Goal: Transaction & Acquisition: Download file/media

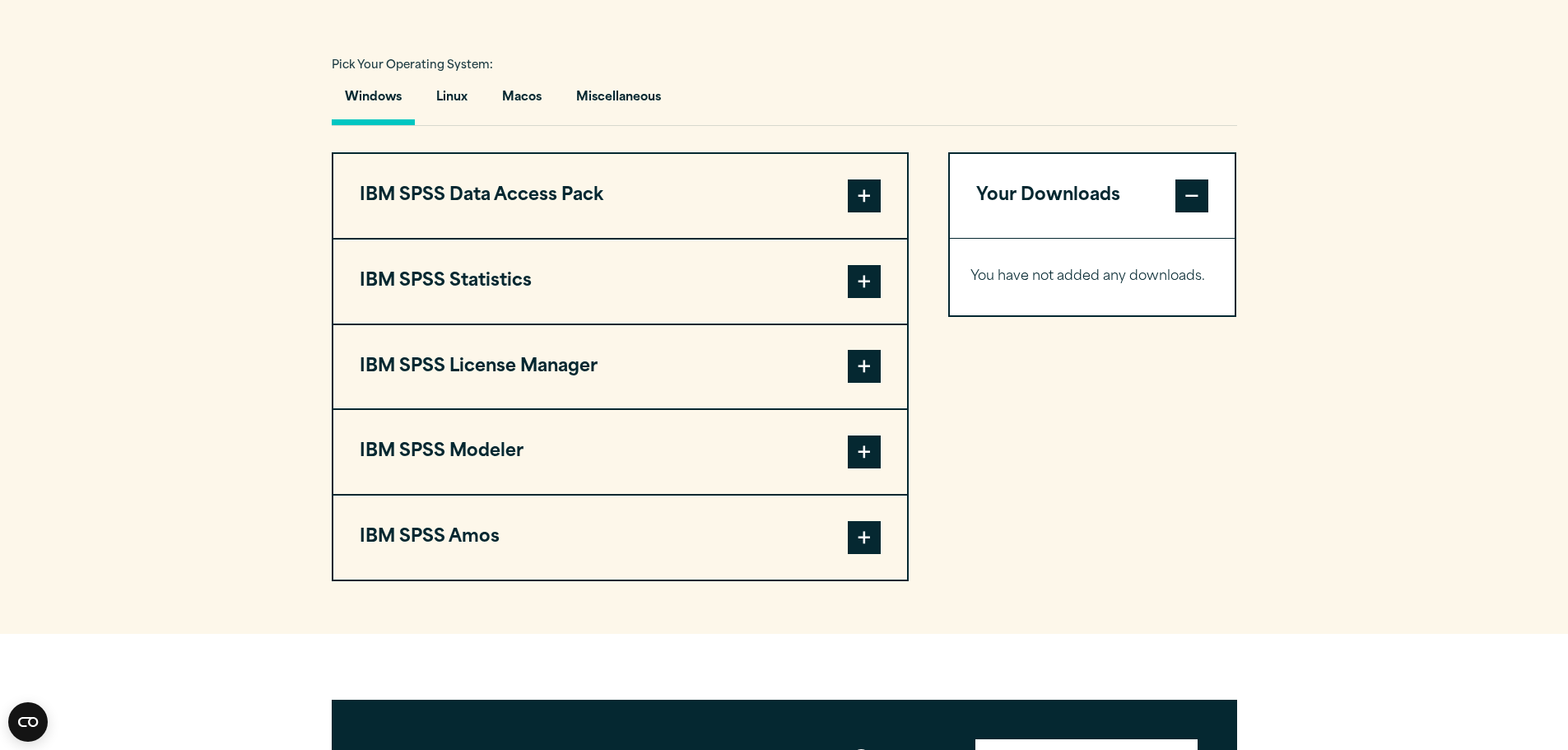
scroll to position [1153, 0]
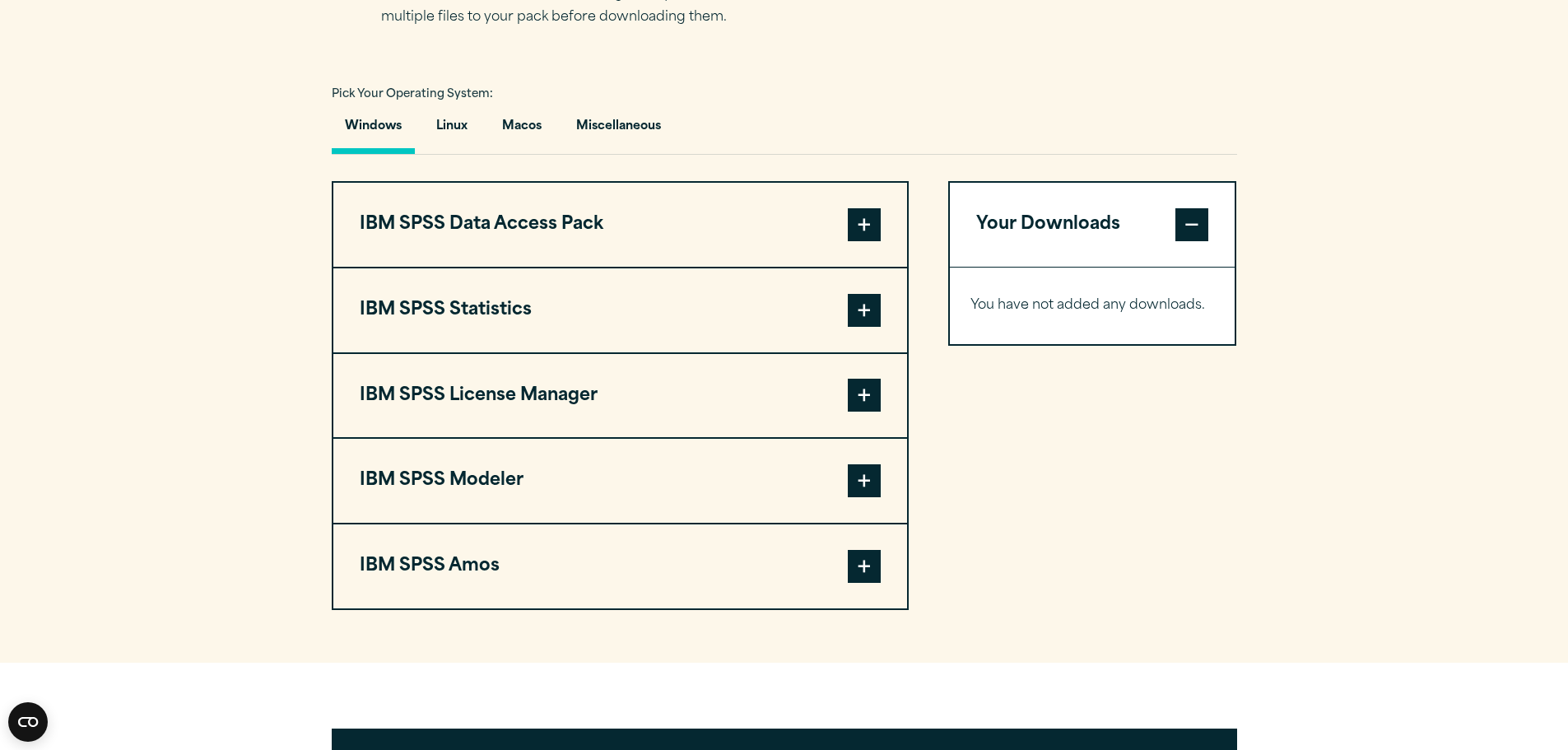
click at [851, 308] on span at bounding box center [864, 310] width 33 height 33
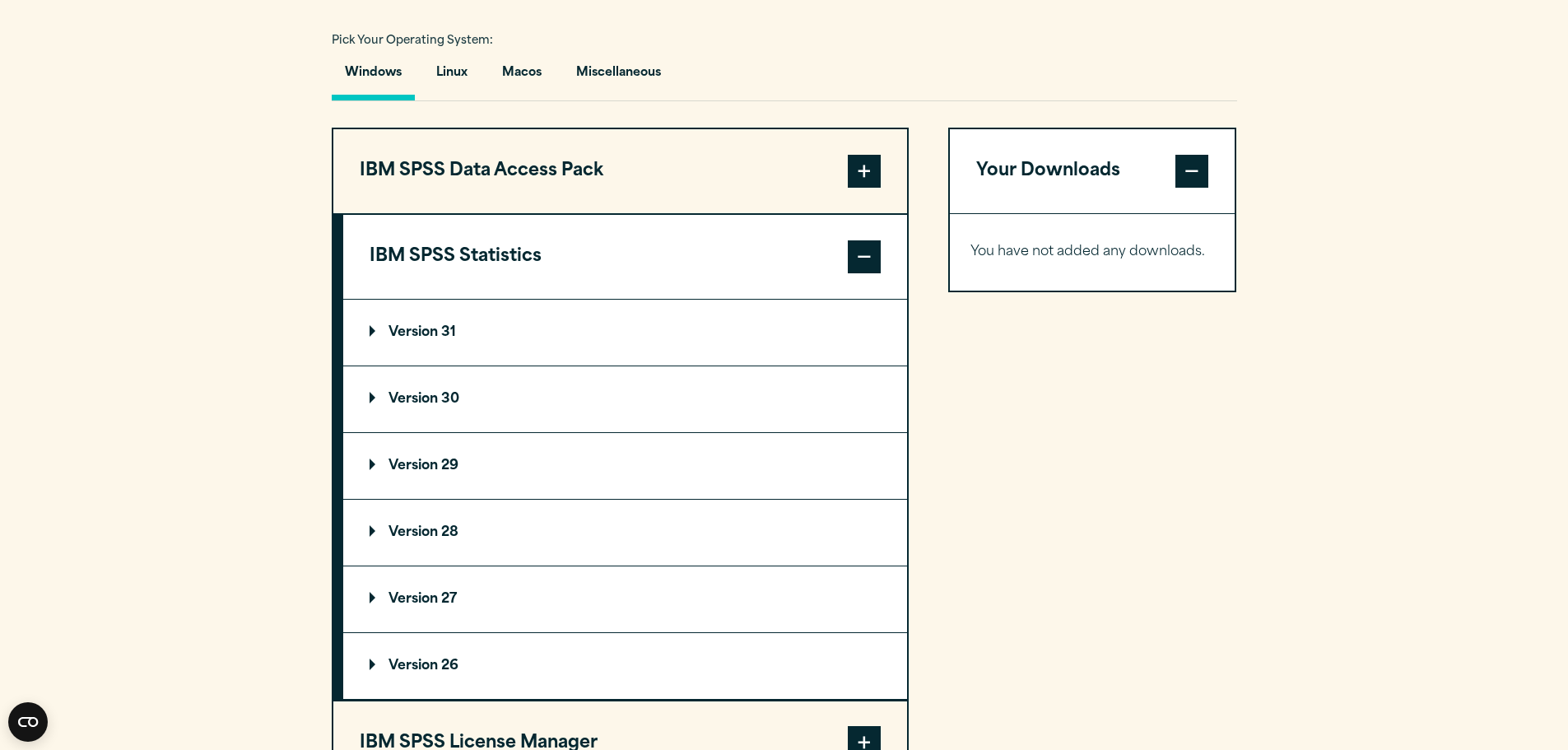
scroll to position [1235, 0]
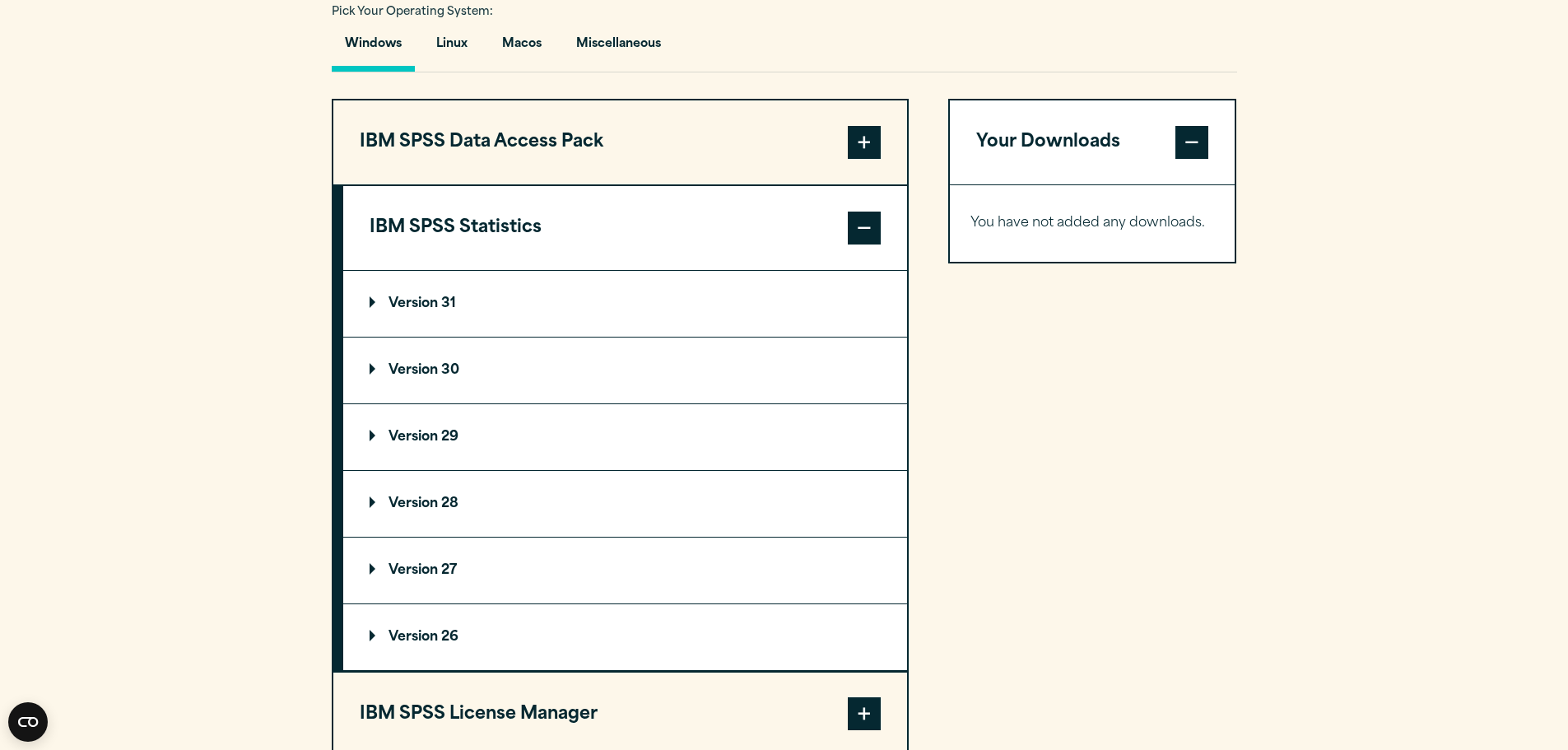
click at [411, 429] on summary "Version 29" at bounding box center [625, 437] width 564 height 66
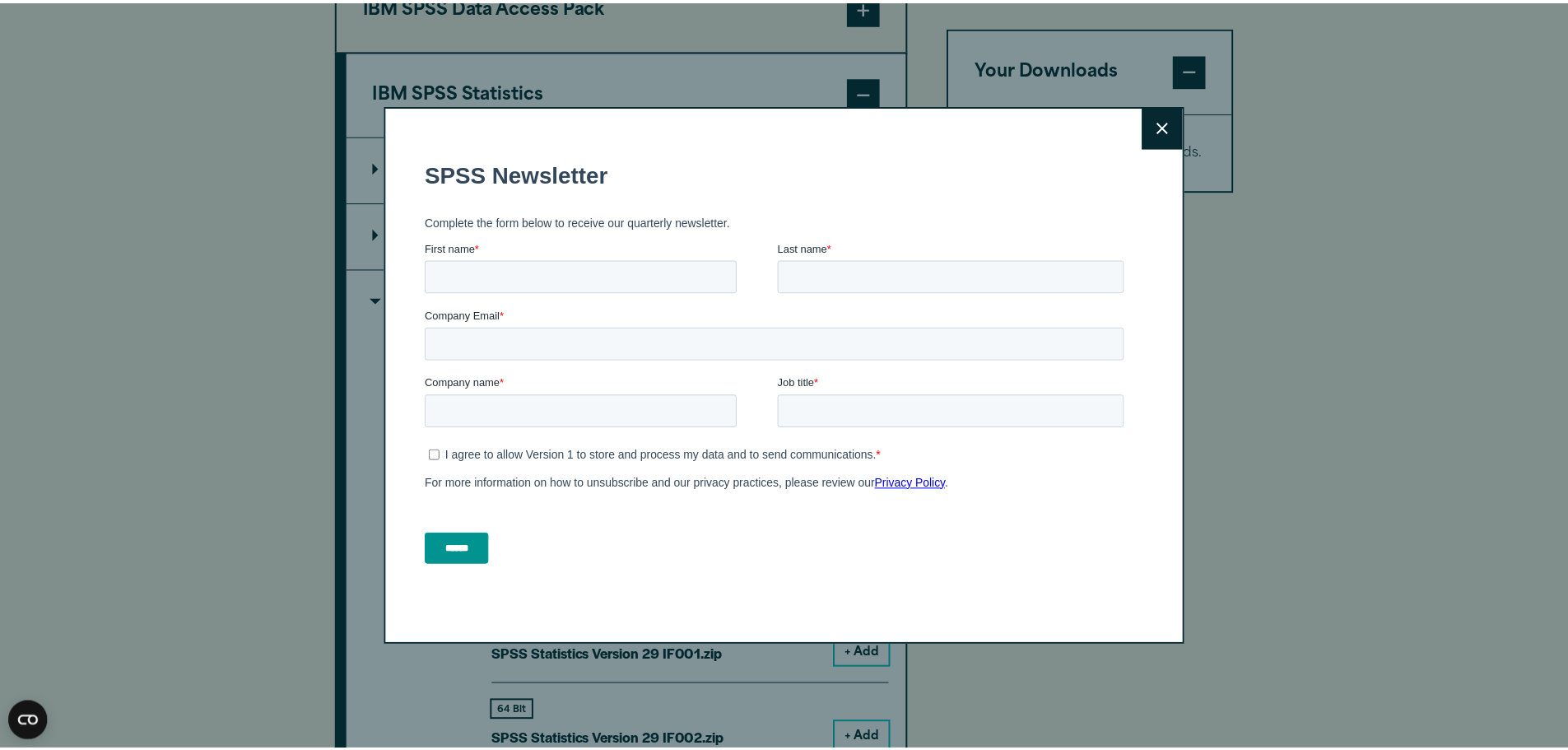
scroll to position [1400, 0]
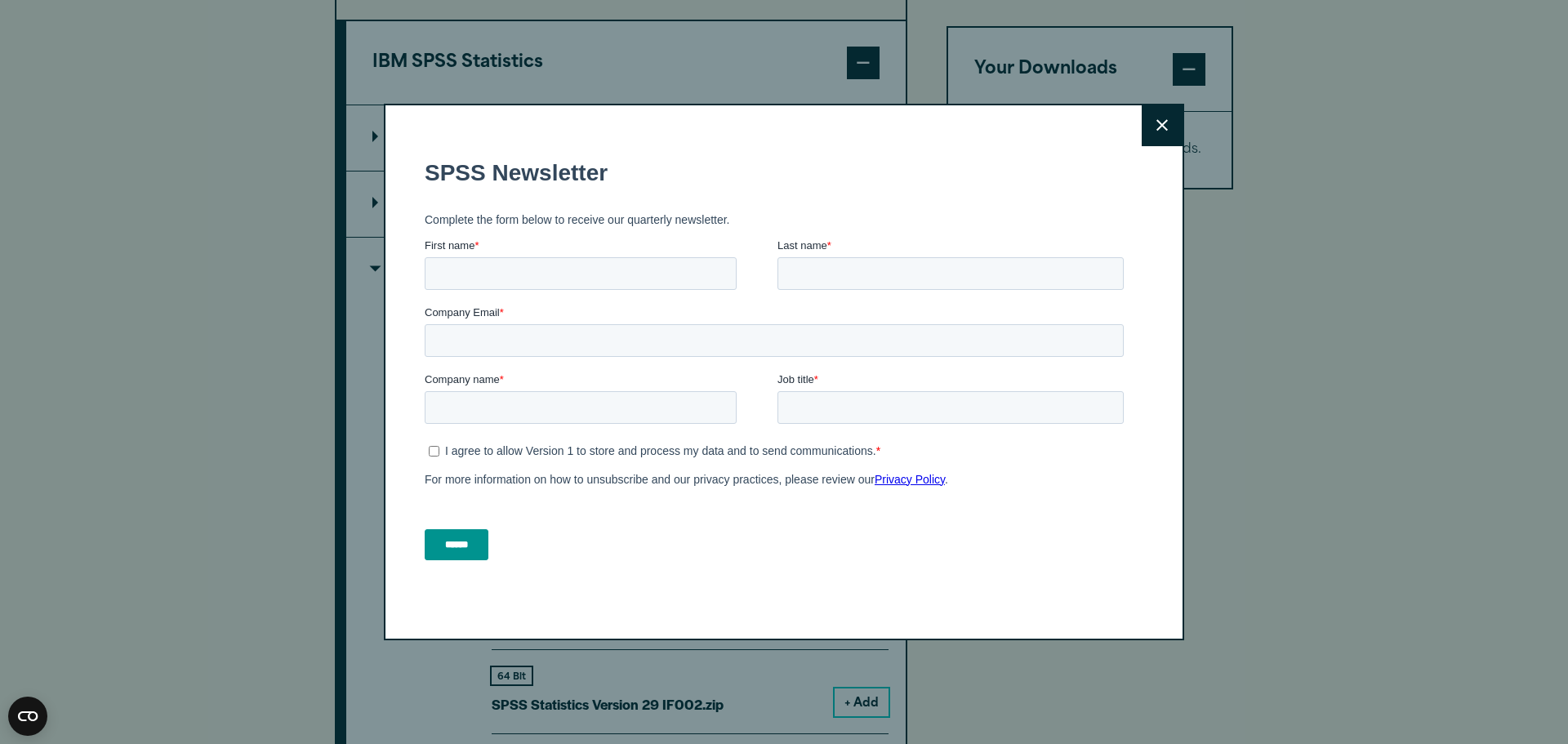
click at [1144, 119] on button "Close" at bounding box center [1162, 126] width 41 height 41
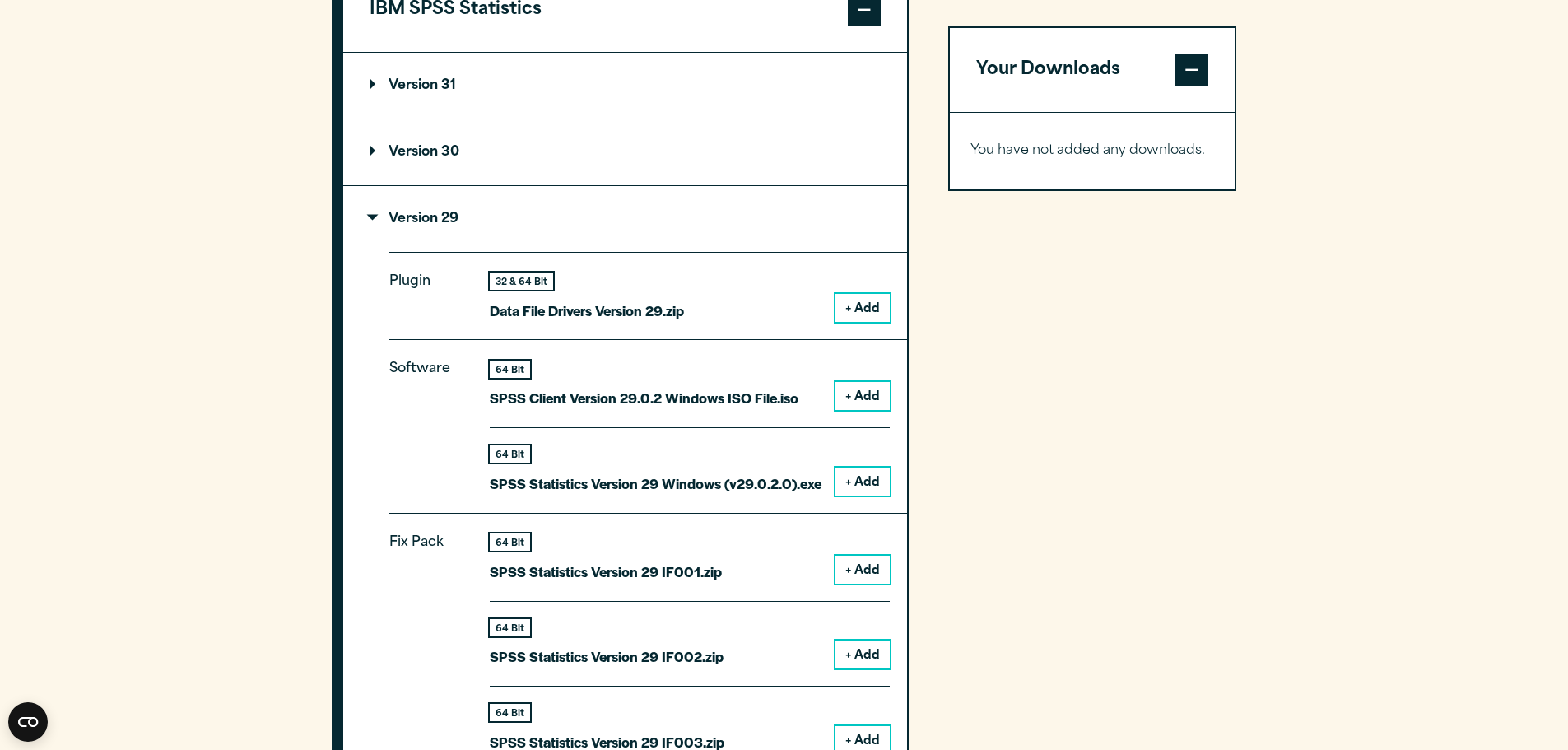
scroll to position [1482, 0]
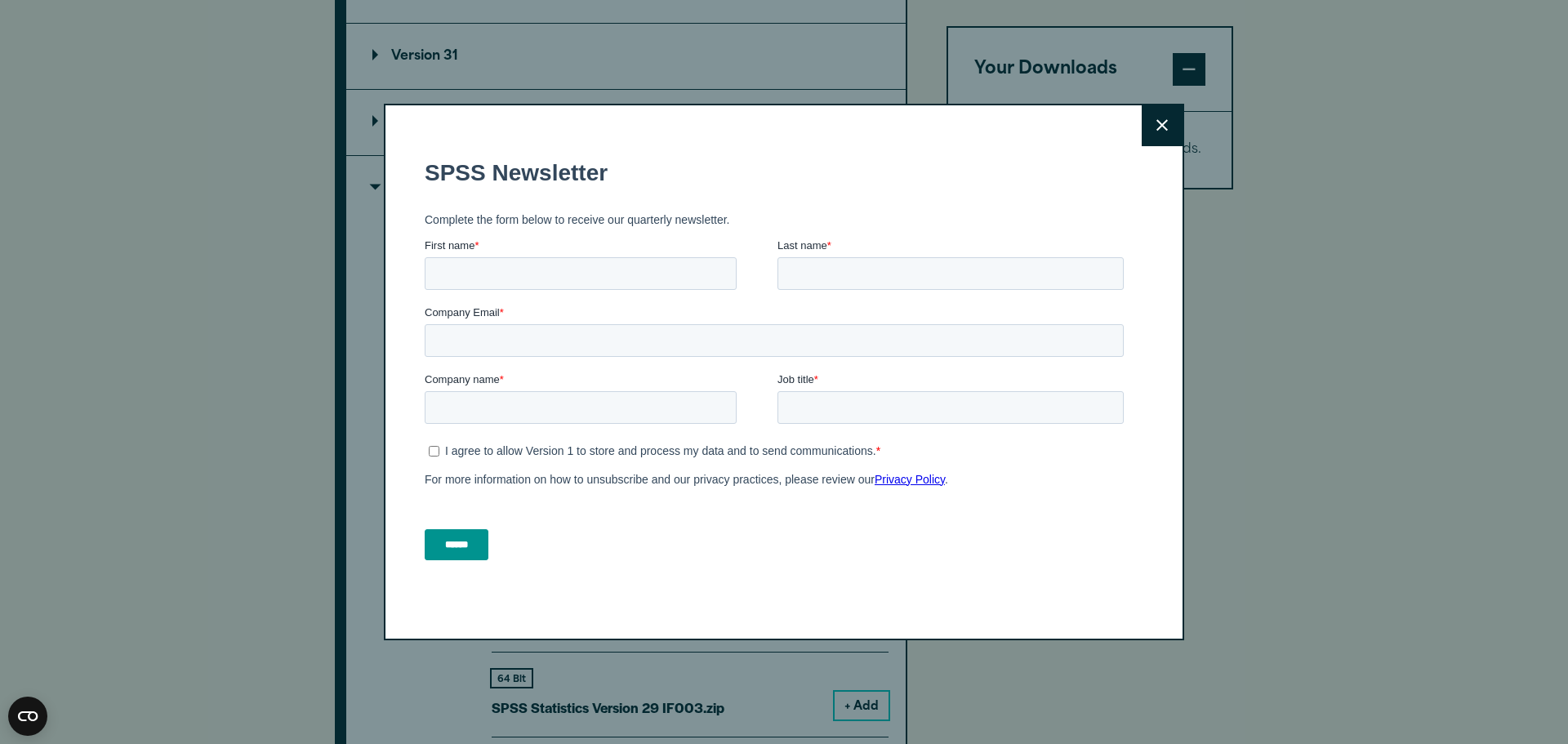
click at [1163, 129] on button "Close" at bounding box center [1162, 126] width 41 height 41
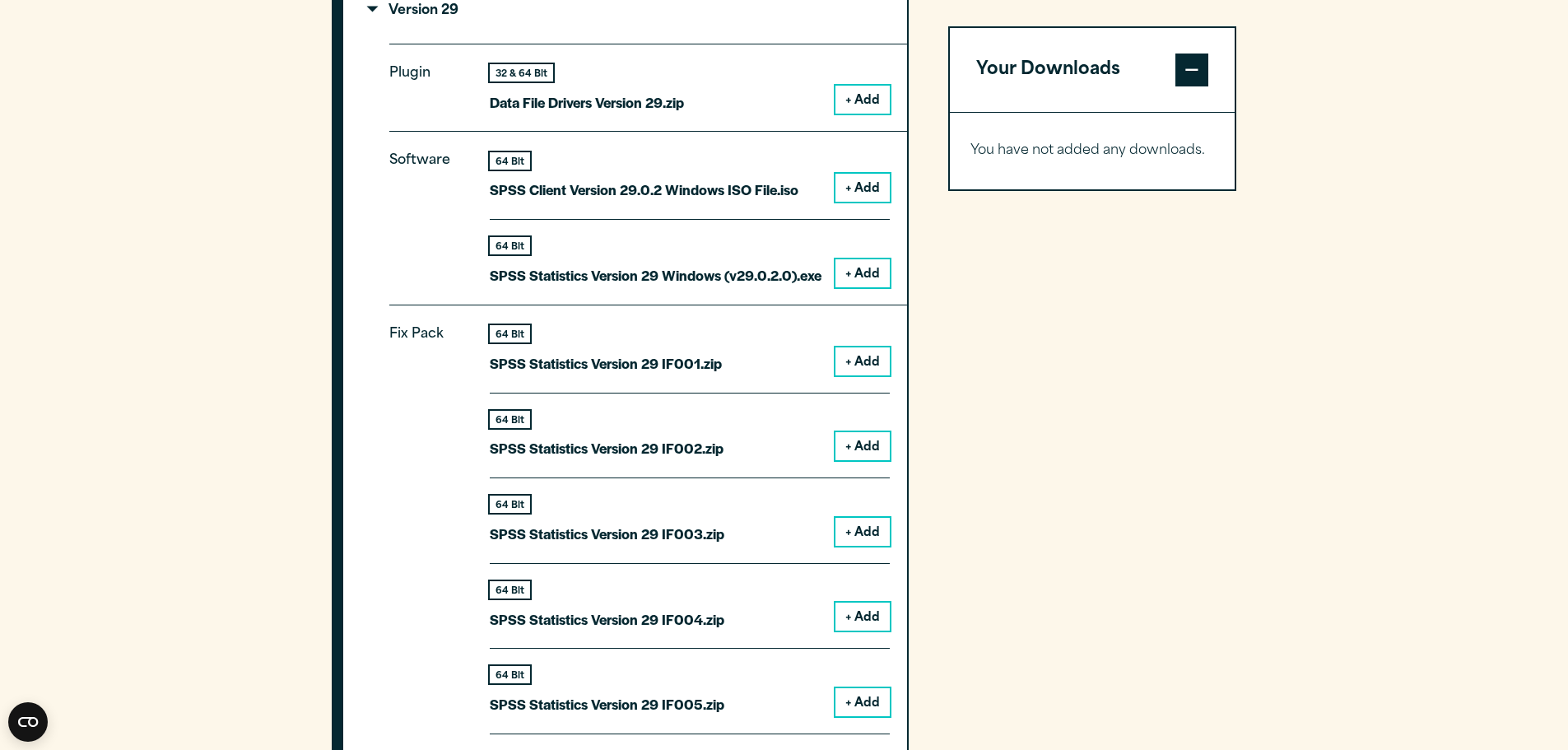
scroll to position [1565, 0]
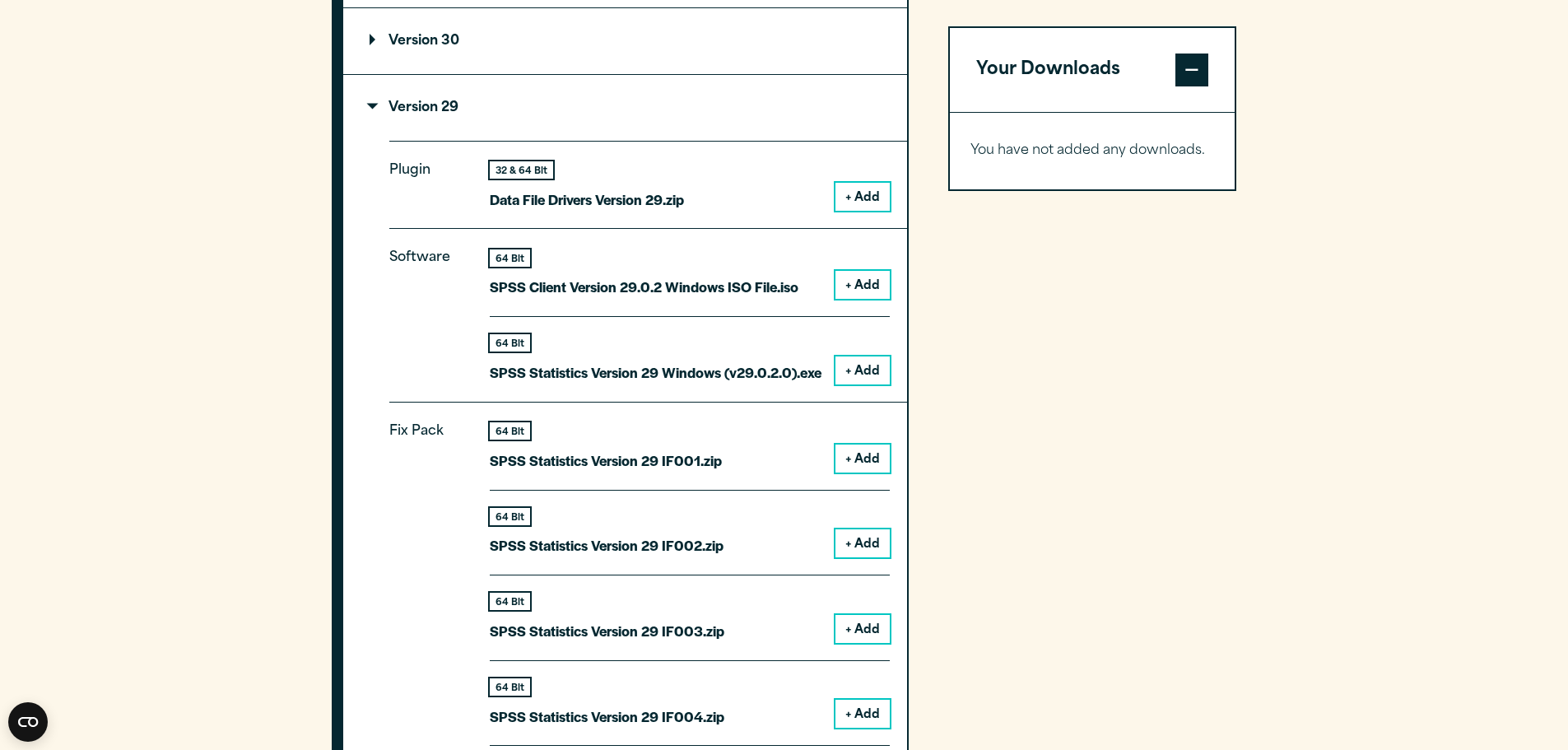
click at [859, 369] on button "+ Add" at bounding box center [862, 370] width 55 height 28
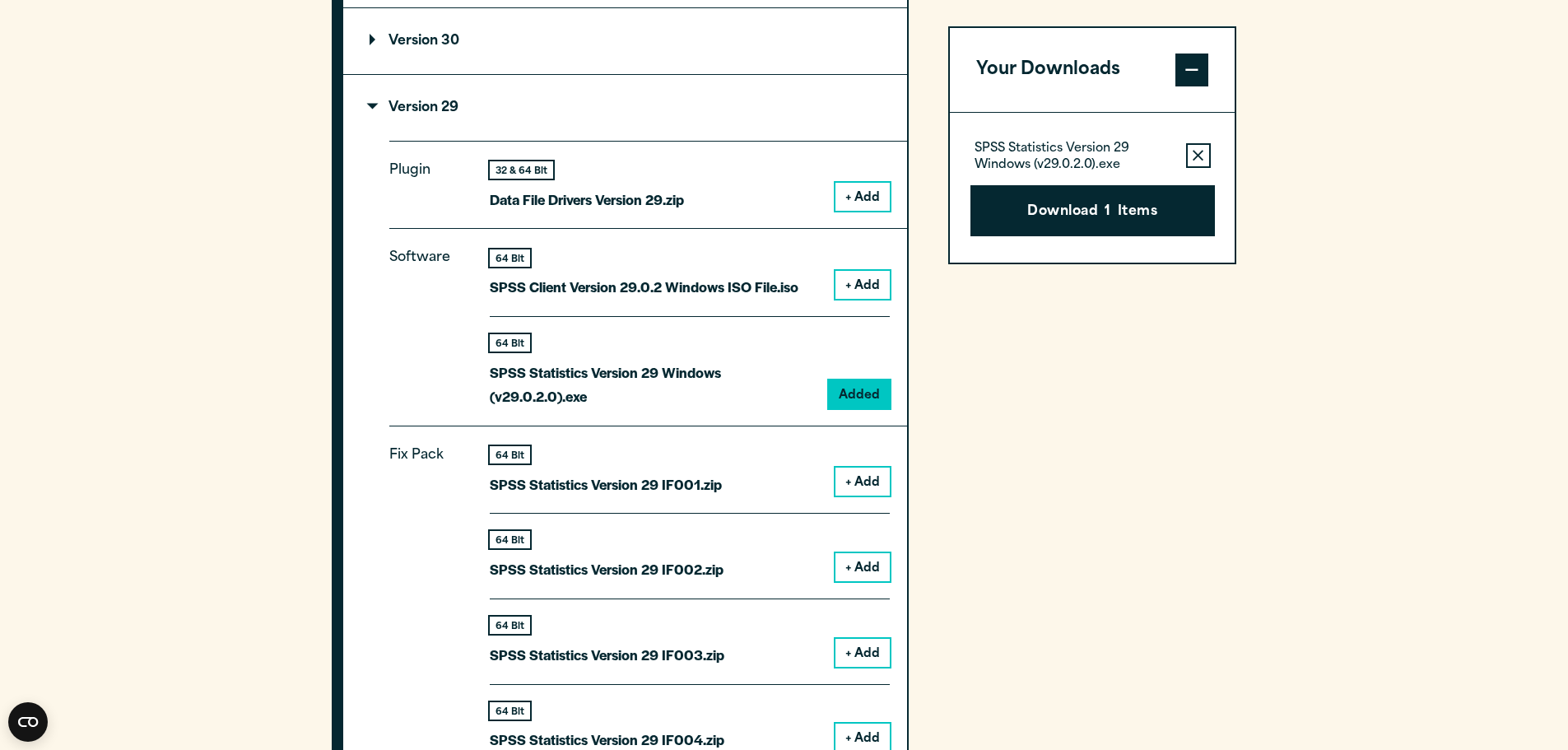
click at [378, 105] on p "Version 29" at bounding box center [415, 107] width 89 height 13
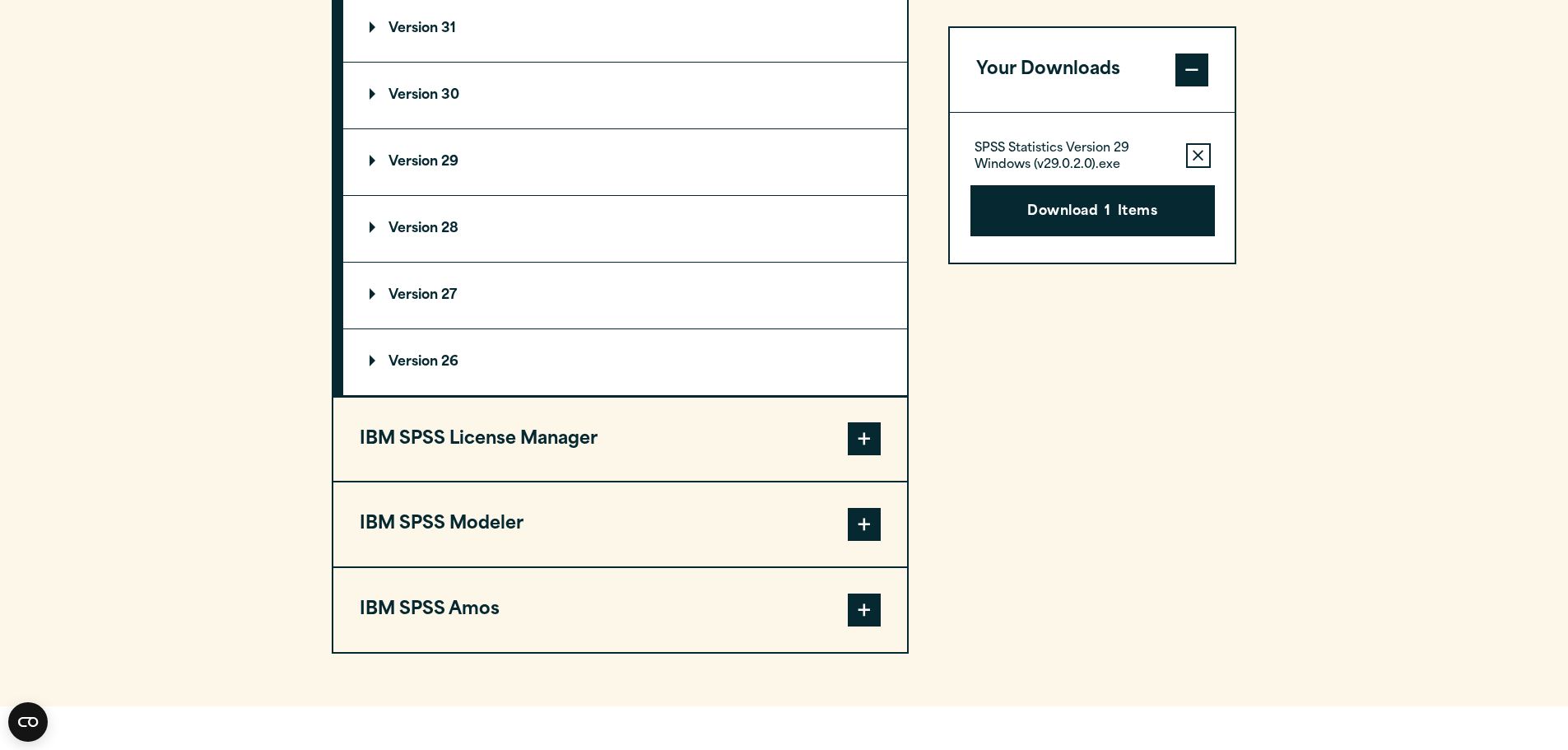
scroll to position [1482, 0]
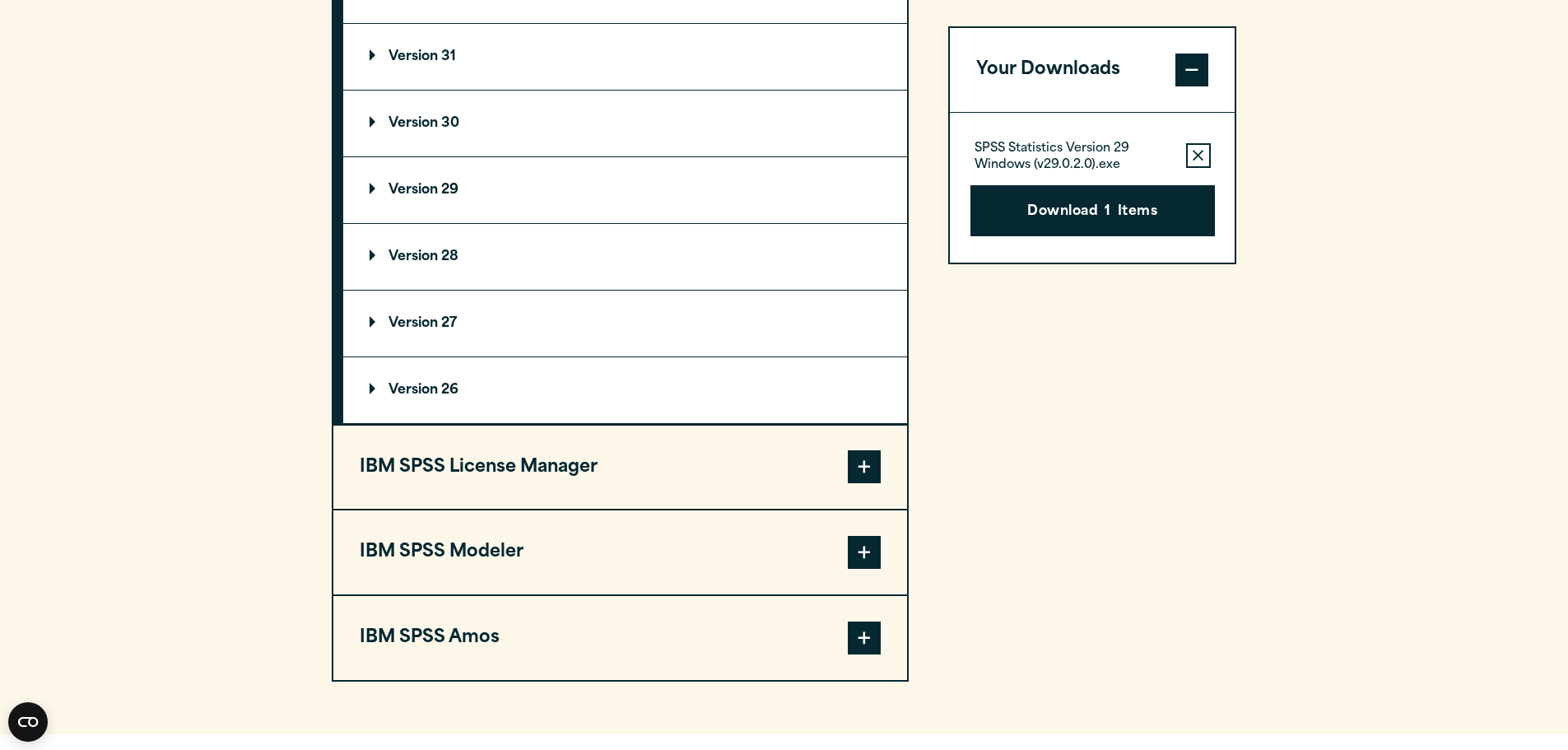
click at [864, 560] on span at bounding box center [864, 552] width 33 height 33
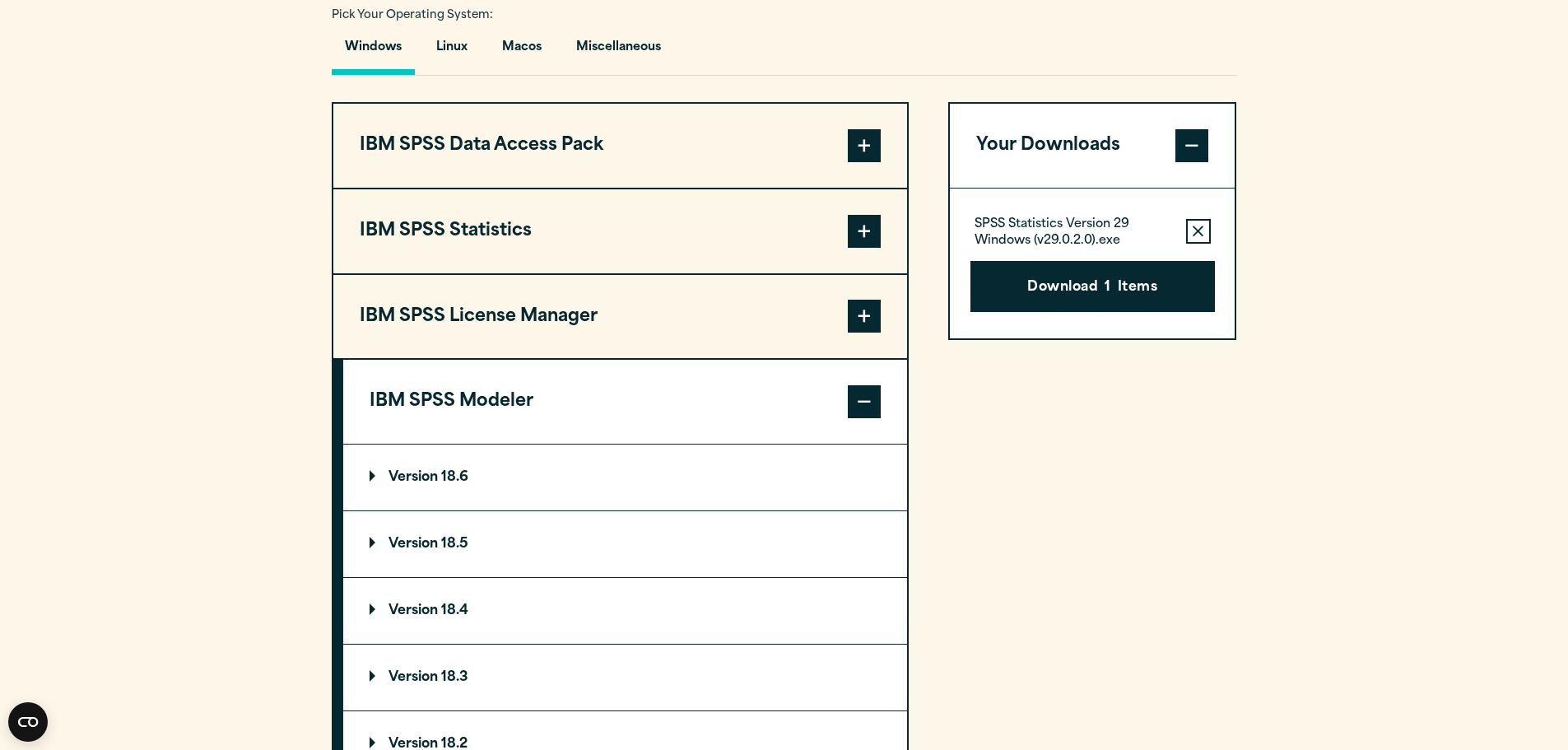
scroll to position [906, 0]
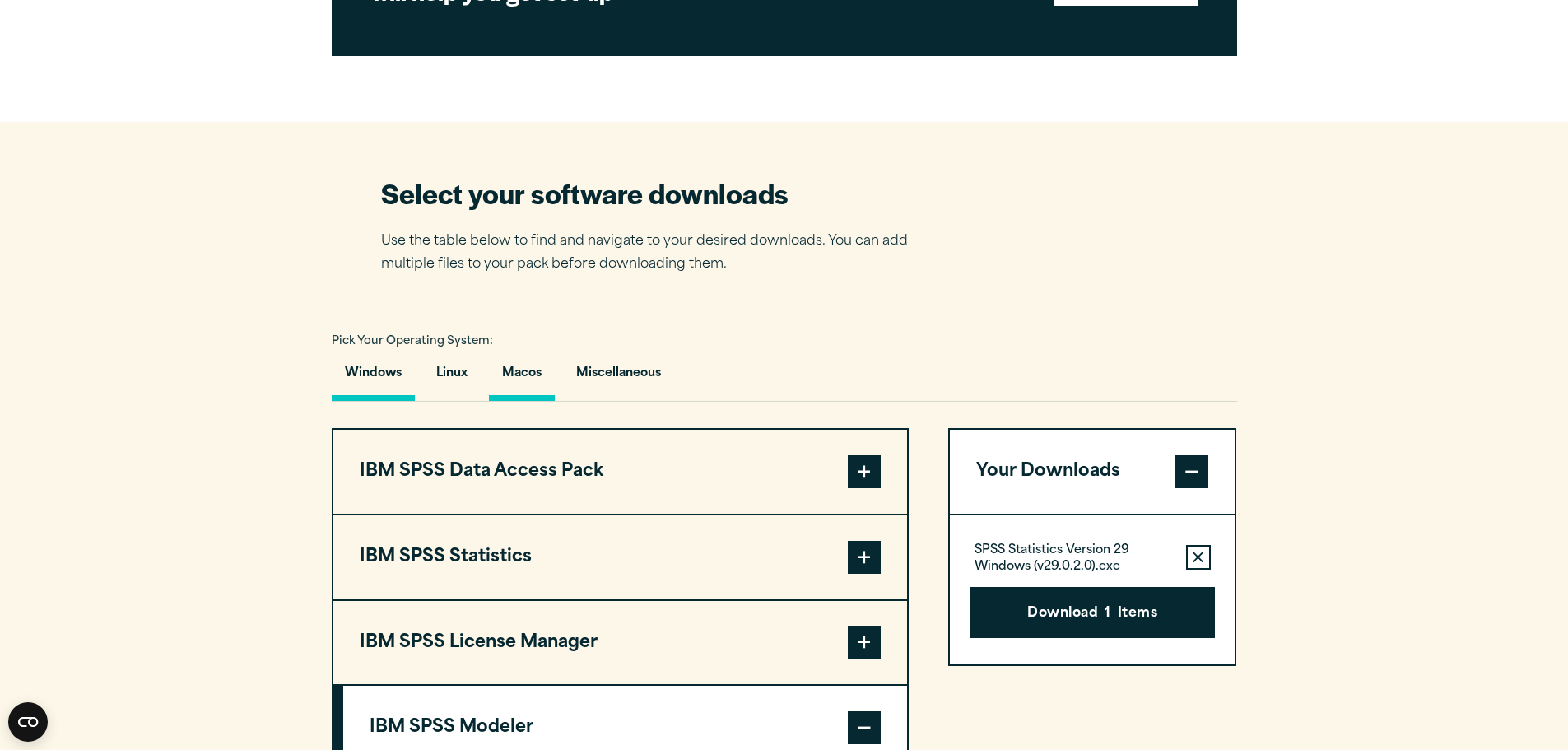
click at [530, 369] on button "Macos" at bounding box center [522, 377] width 66 height 47
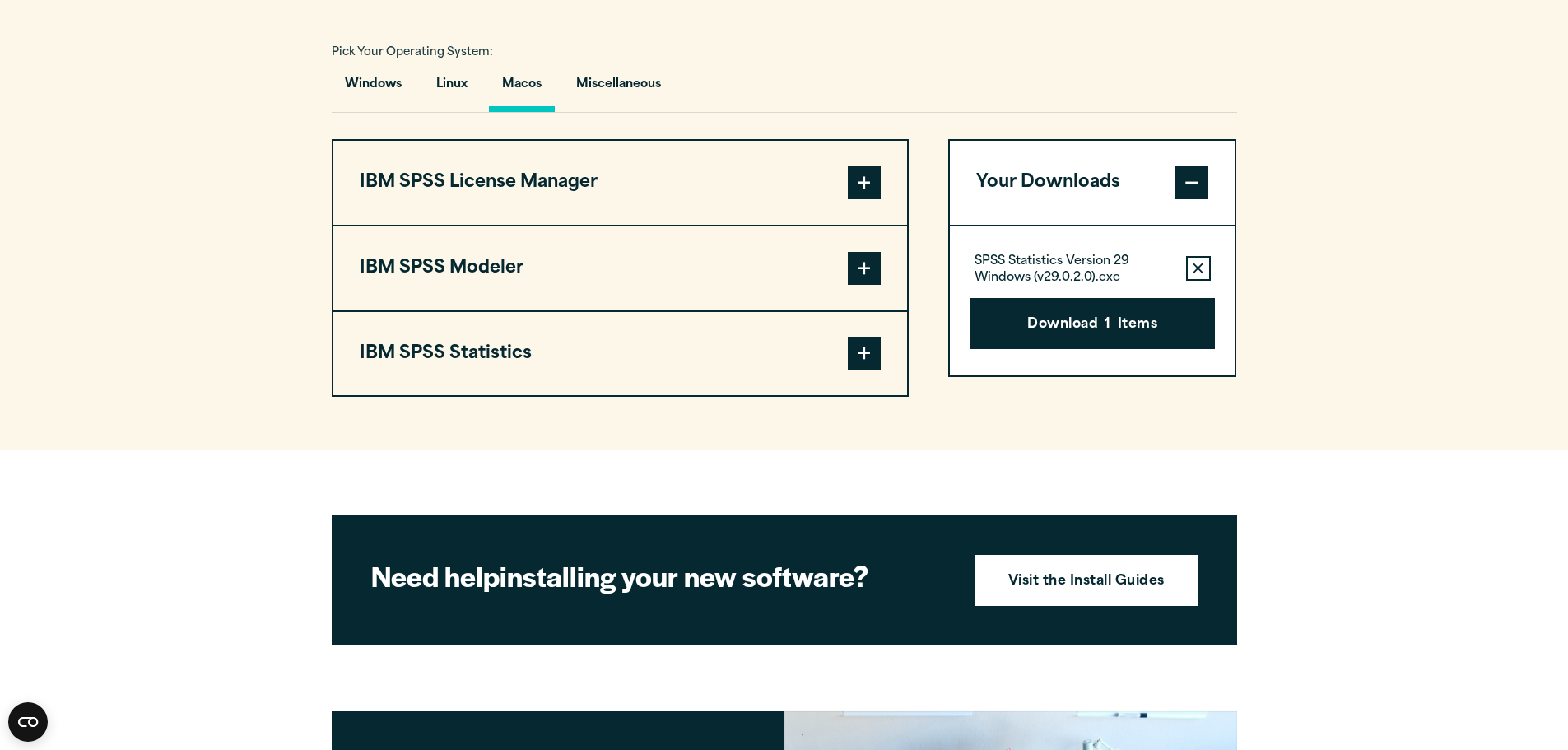
scroll to position [1235, 0]
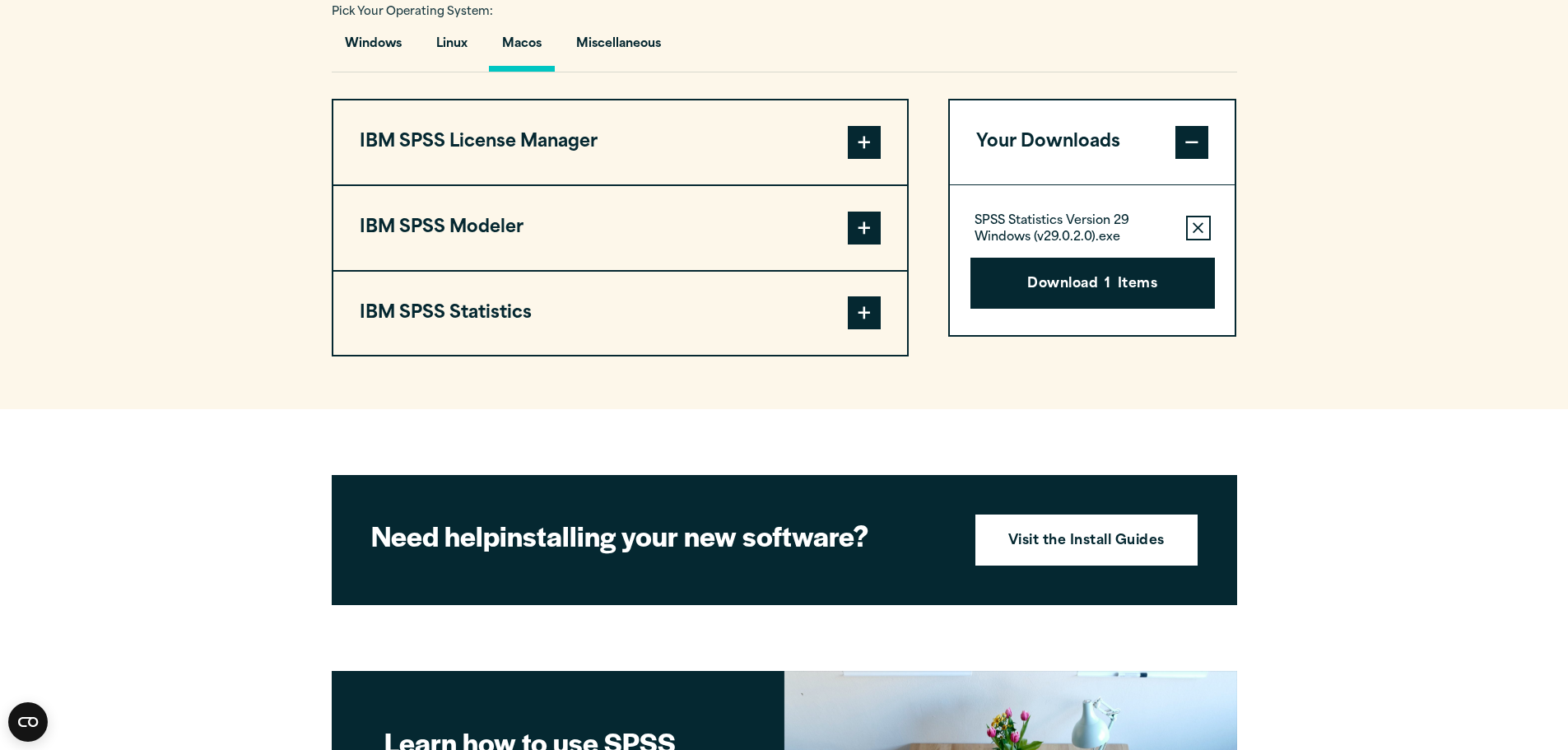
click at [857, 320] on span at bounding box center [864, 313] width 33 height 33
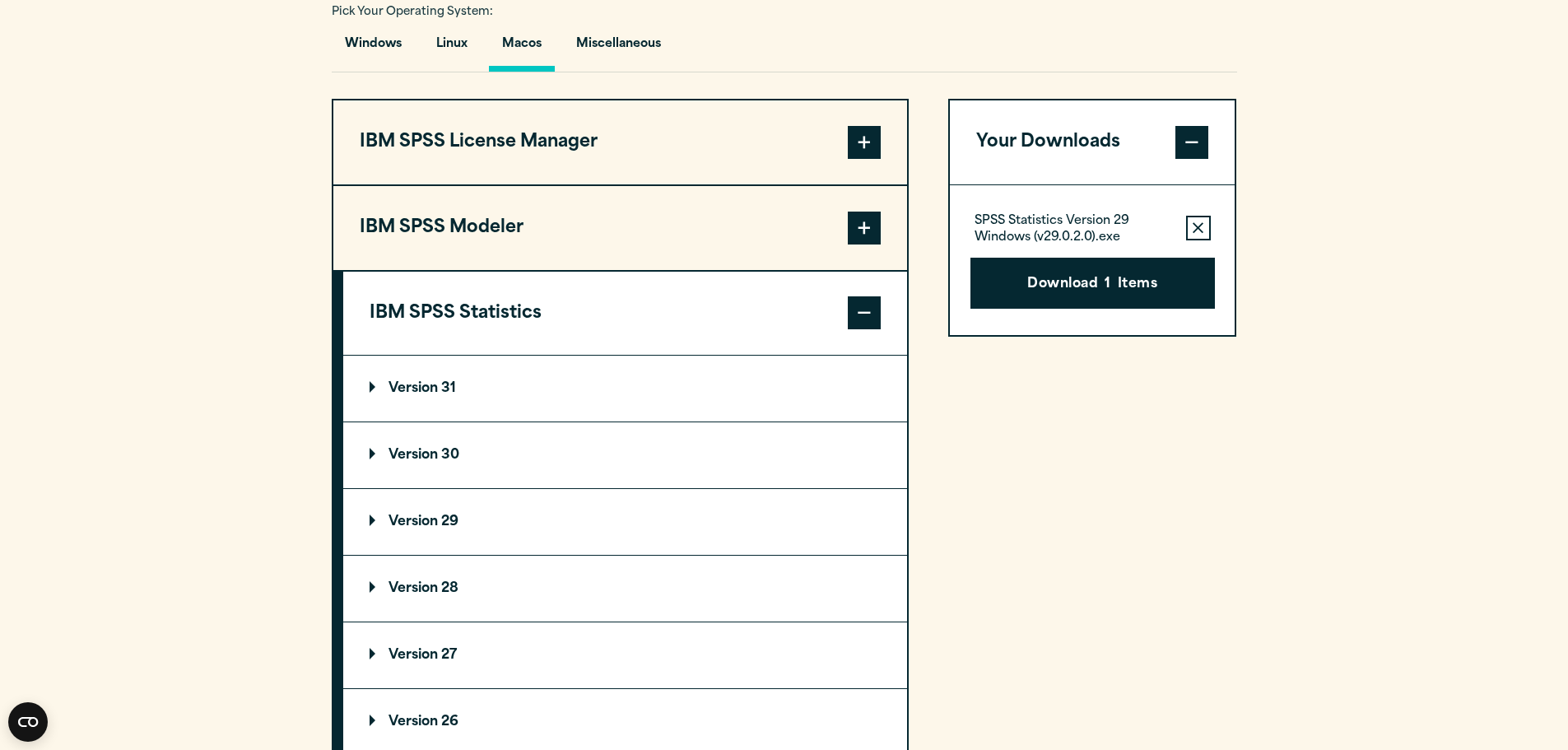
click at [372, 516] on p "Version 29" at bounding box center [415, 522] width 89 height 13
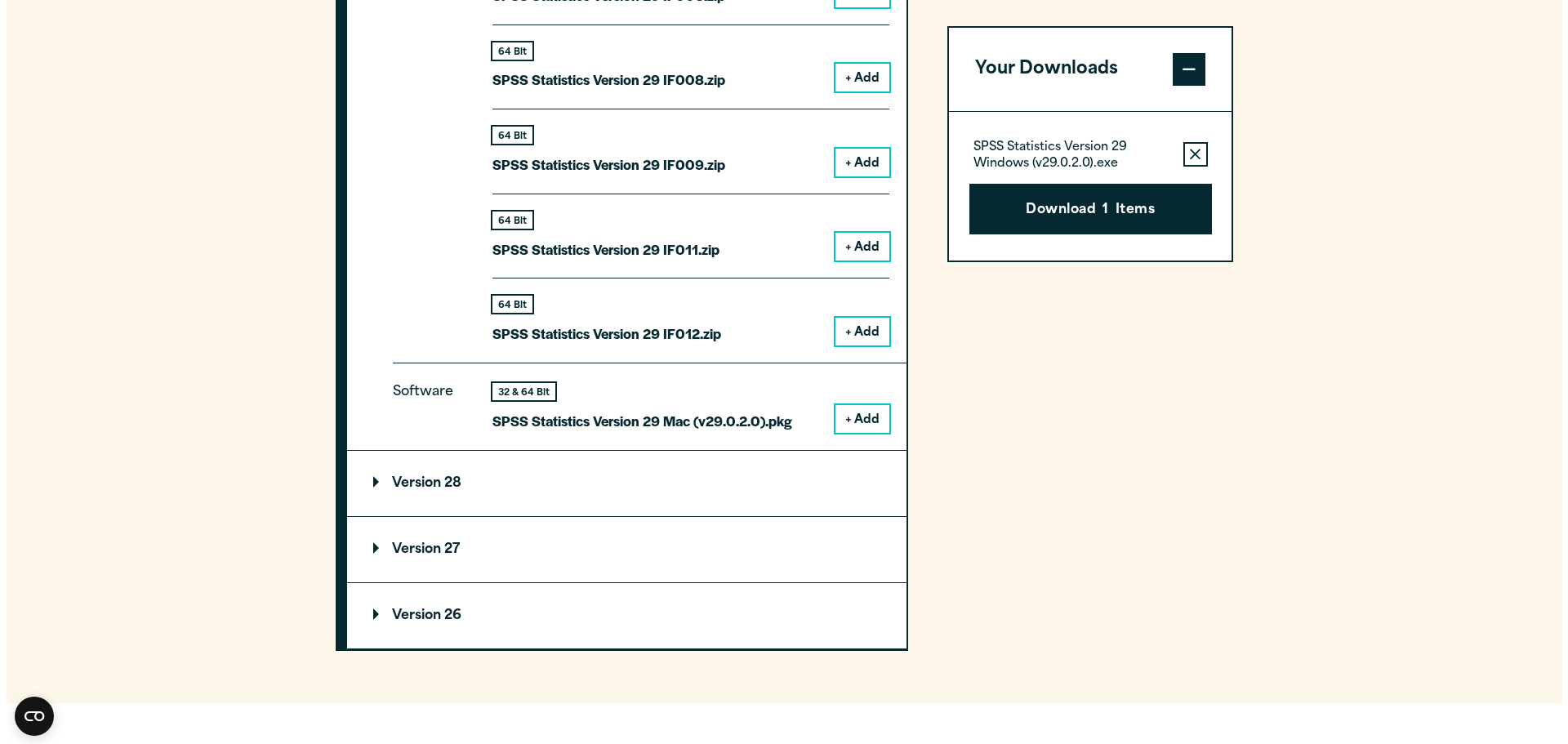
scroll to position [2206, 0]
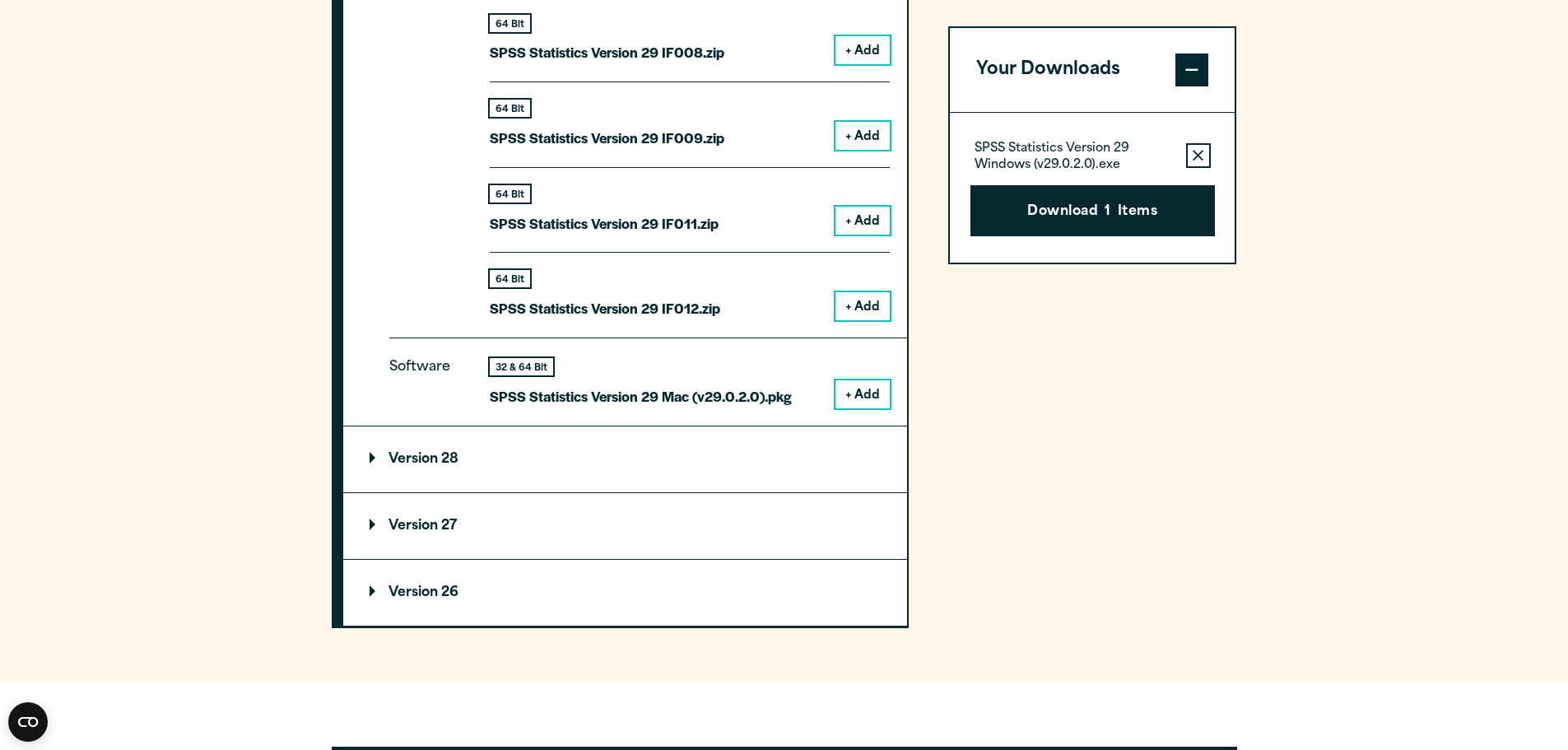
click at [856, 396] on button "+ Add" at bounding box center [862, 394] width 55 height 28
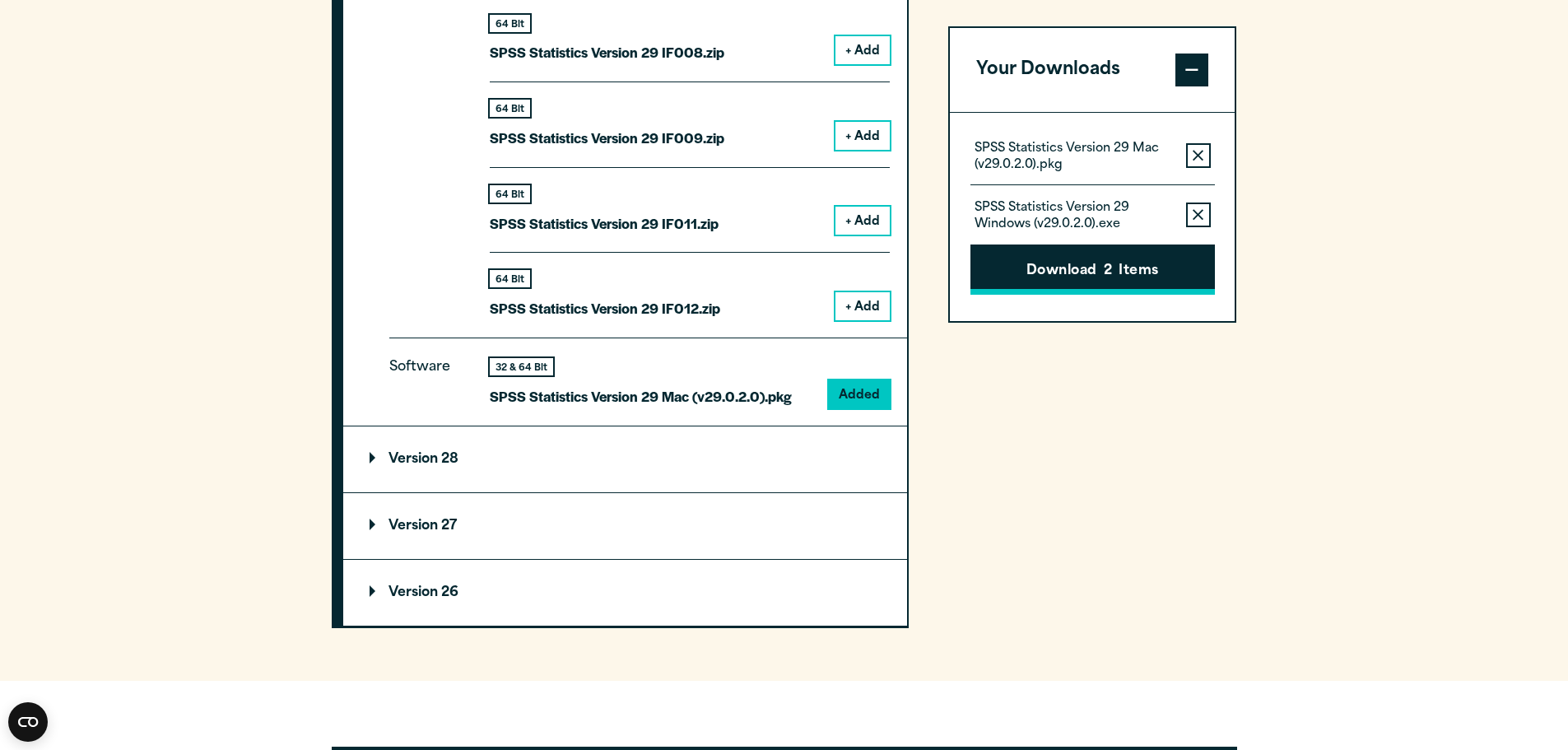
click at [1113, 274] on button "Download 2 Items" at bounding box center [1093, 270] width 245 height 51
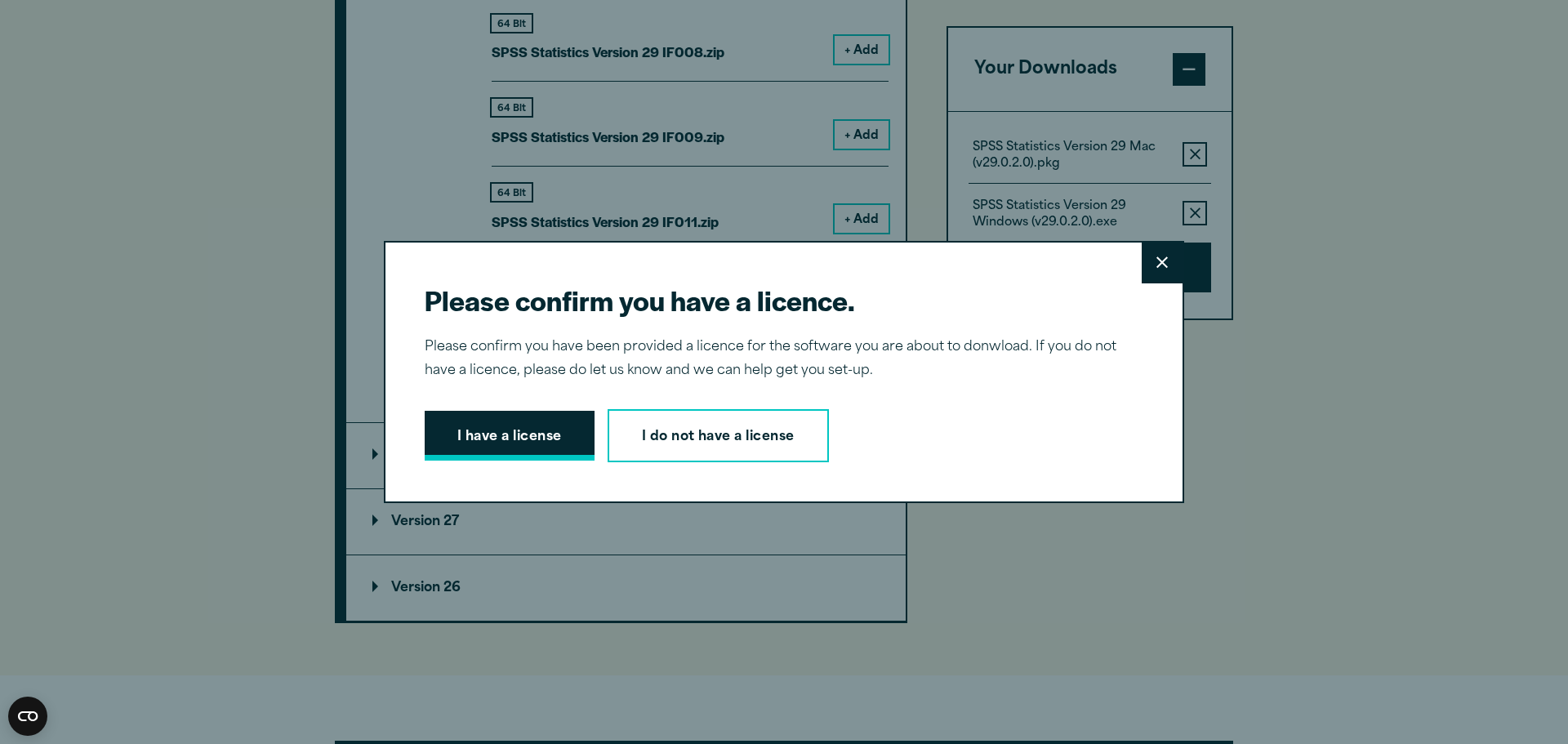
click at [529, 432] on button "I have a license" at bounding box center [510, 435] width 170 height 51
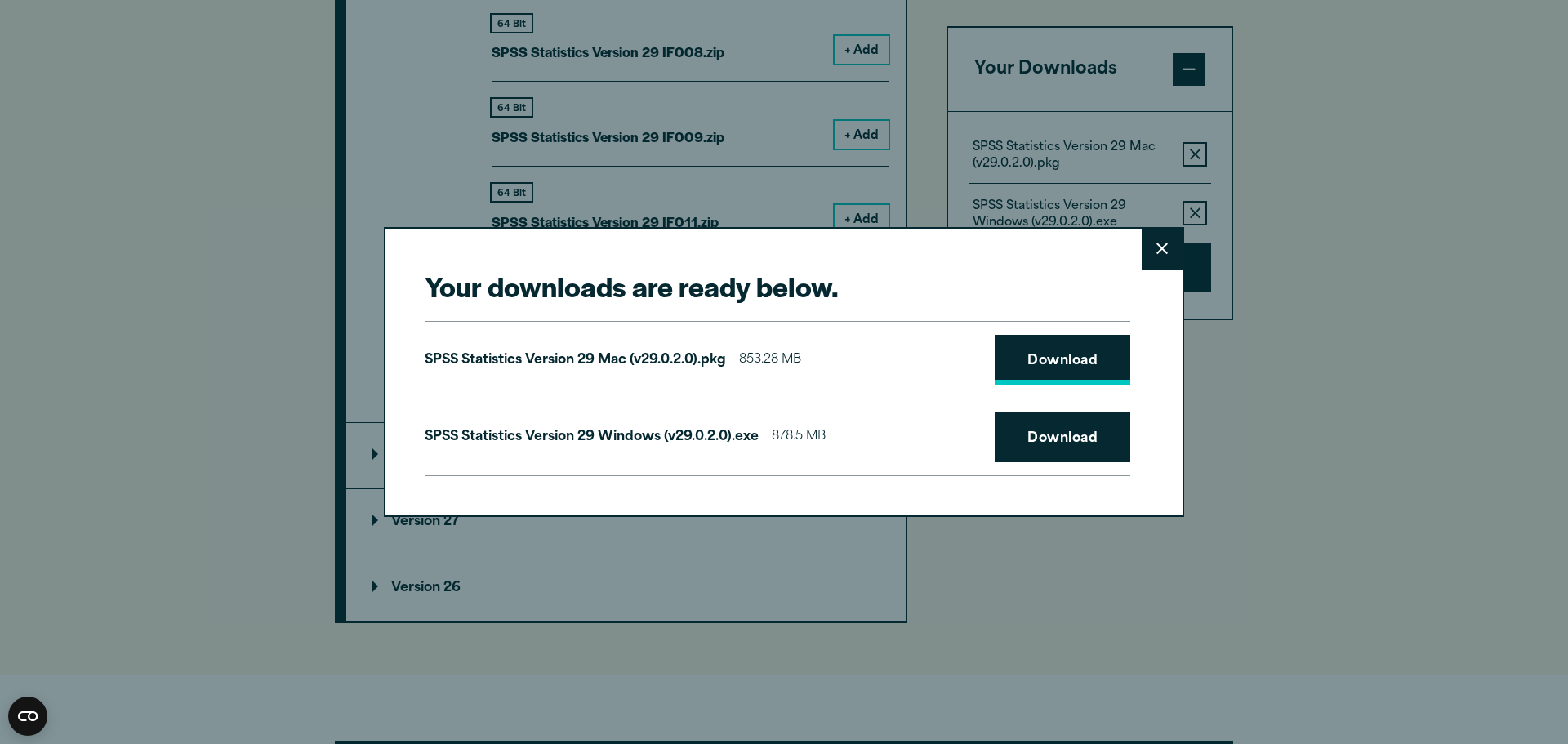
click at [1045, 352] on link "Download" at bounding box center [1062, 360] width 136 height 51
click at [1041, 439] on link "Download" at bounding box center [1062, 437] width 136 height 51
